Goal: Navigation & Orientation: Understand site structure

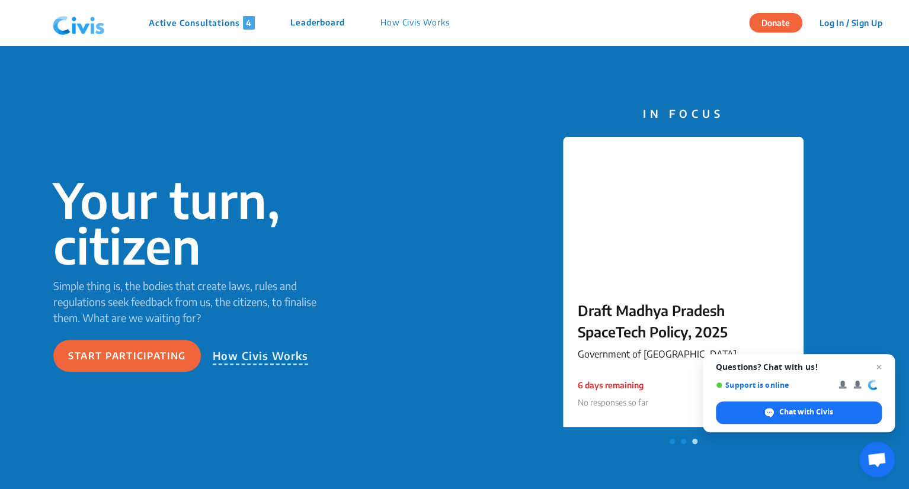
click at [315, 118] on div "Your turn, citizen Simple thing is, the bodies that create laws, rules and regu…" at bounding box center [454, 275] width 909 height 458
click at [421, 22] on p "How Civis Works" at bounding box center [414, 23] width 69 height 14
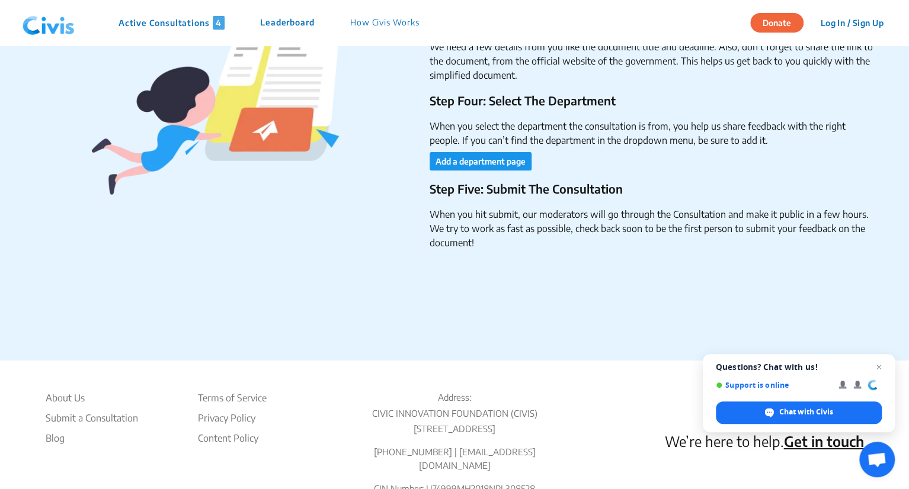
scroll to position [1980, 0]
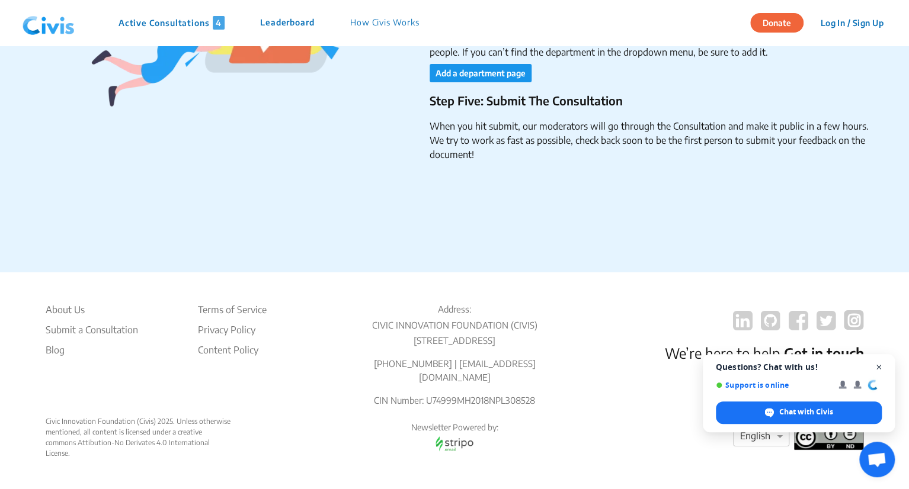
click at [878, 369] on span "Close chat" at bounding box center [878, 367] width 15 height 15
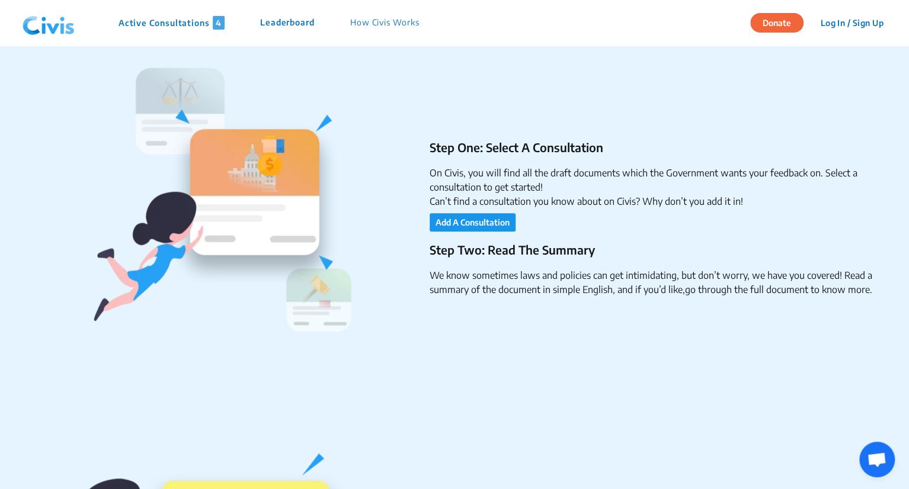
scroll to position [203, 0]
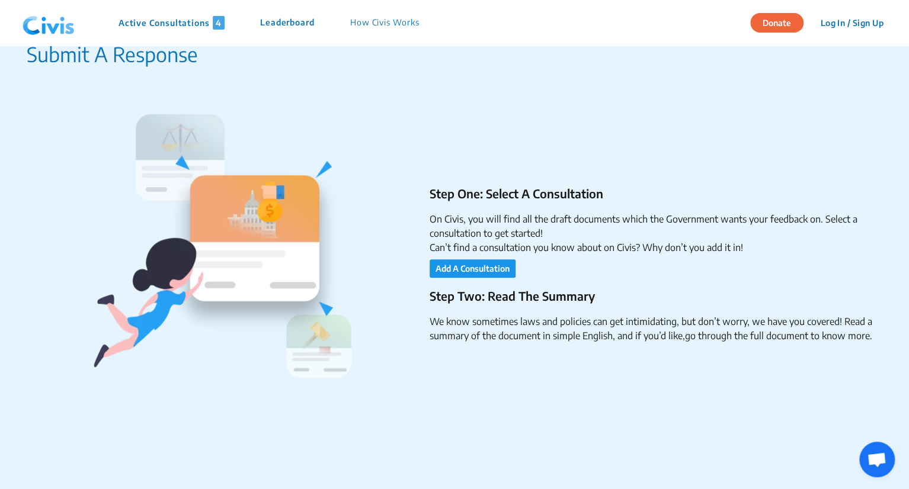
click at [287, 24] on p "Leaderboard" at bounding box center [287, 23] width 54 height 14
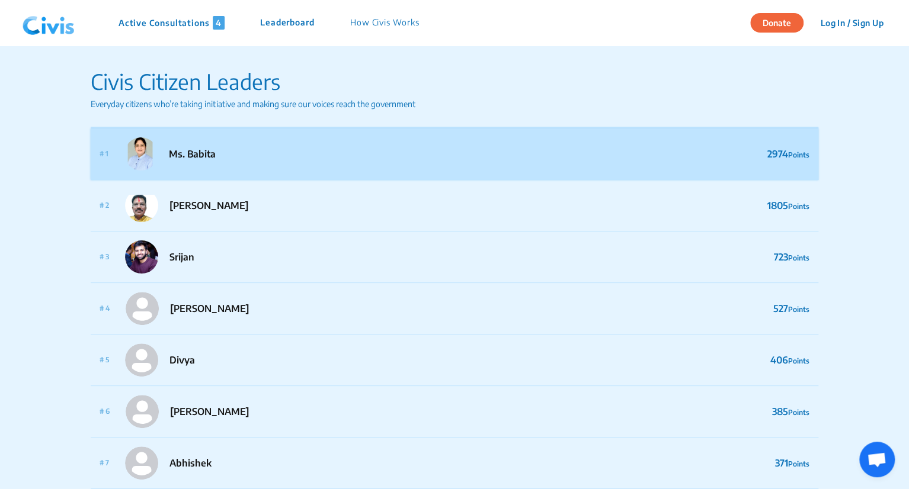
click at [210, 152] on p "Ms. Babita" at bounding box center [192, 154] width 47 height 14
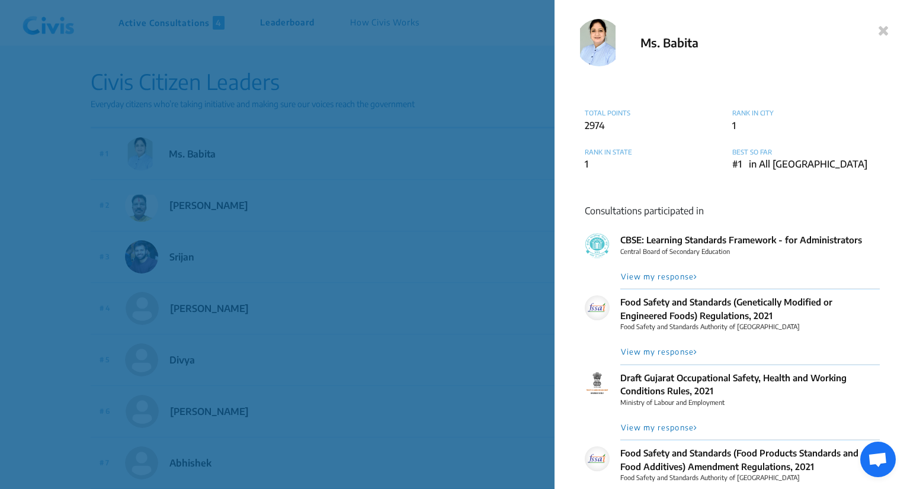
click at [883, 33] on icon at bounding box center [883, 30] width 11 height 14
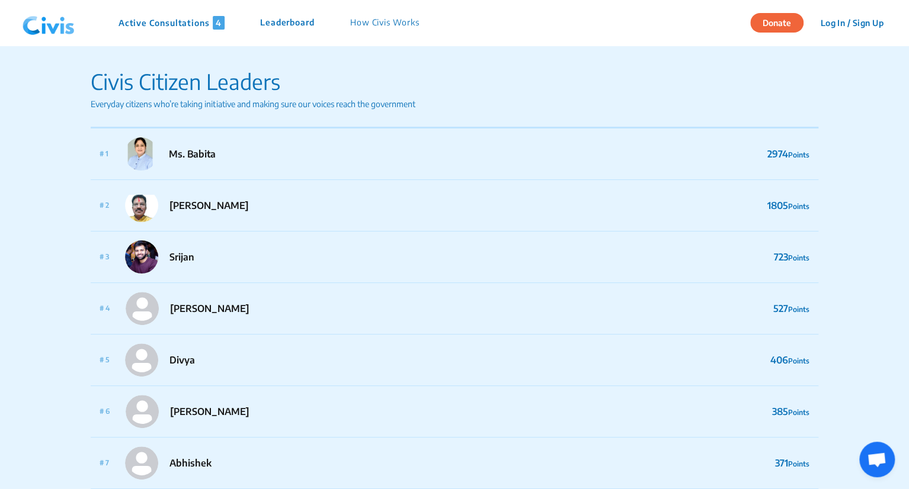
click at [128, 20] on p "Active Consultations 4" at bounding box center [171, 23] width 106 height 14
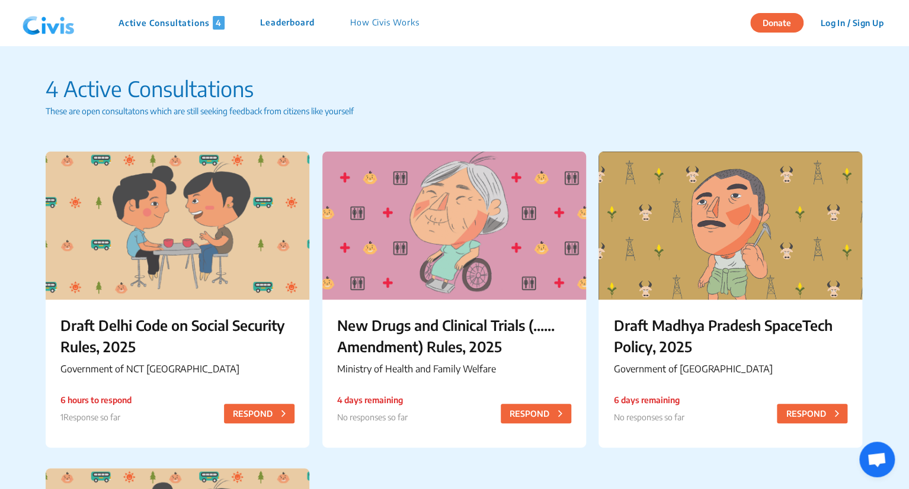
click at [371, 20] on p "How Civis Works" at bounding box center [384, 23] width 69 height 14
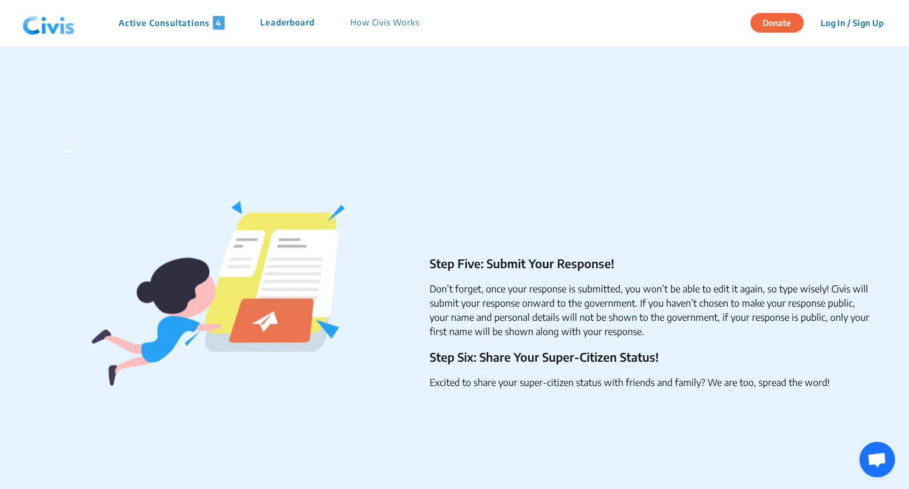
scroll to position [711, 0]
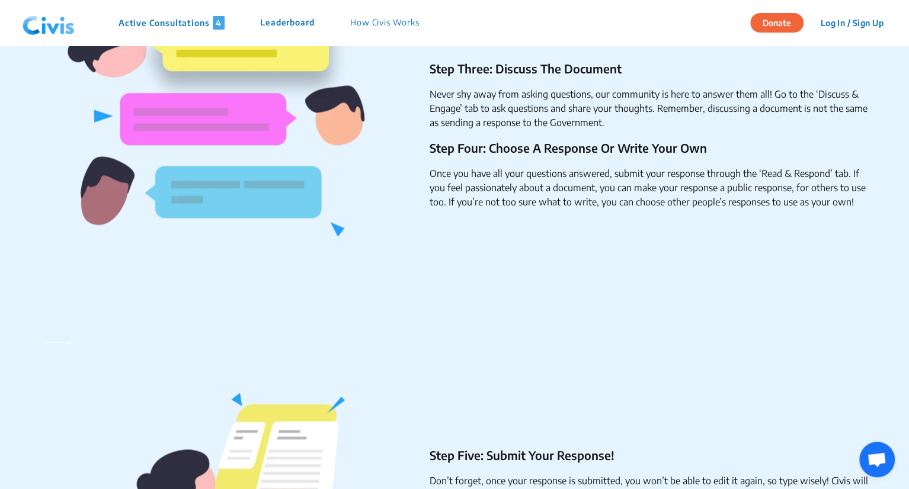
click at [53, 25] on img at bounding box center [49, 23] width 62 height 36
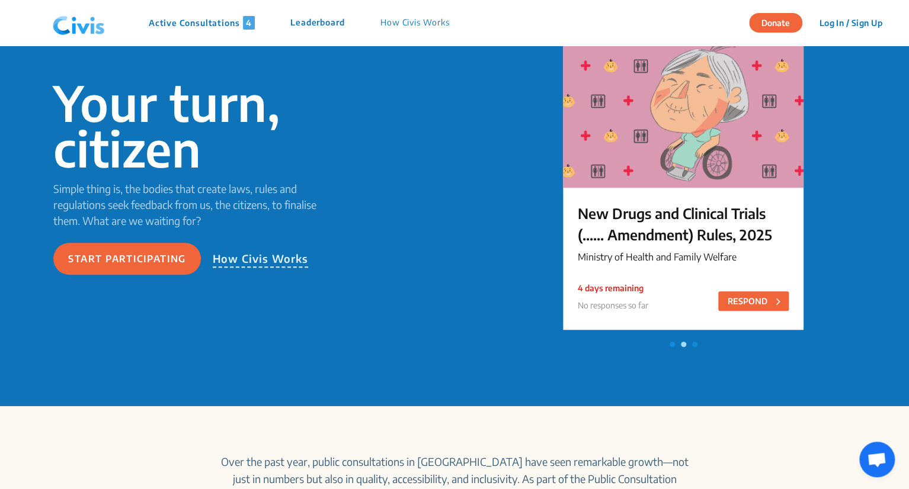
scroll to position [237, 0]
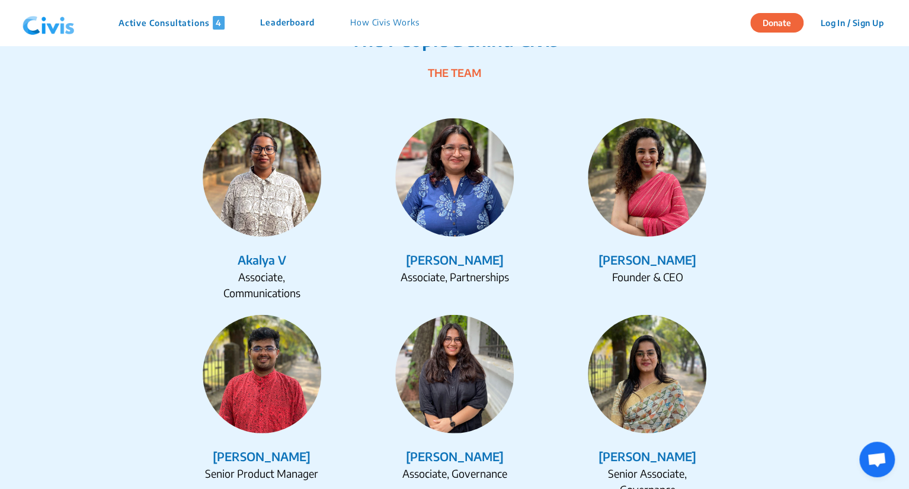
scroll to position [1362, 0]
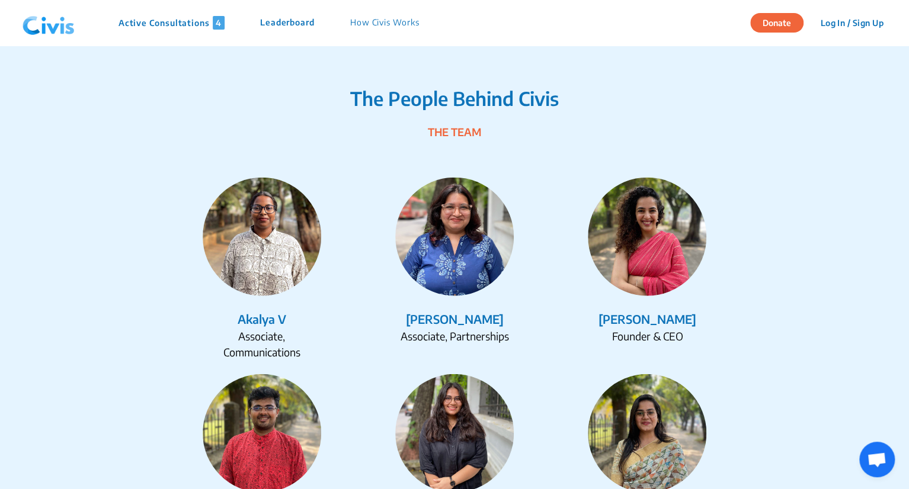
click at [633, 238] on img at bounding box center [647, 237] width 118 height 118
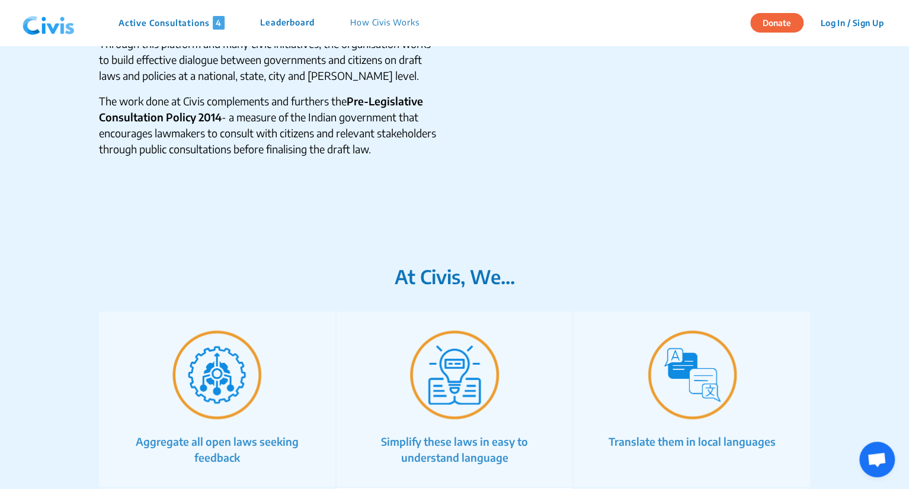
scroll to position [538, 0]
